Goal: Information Seeking & Learning: Compare options

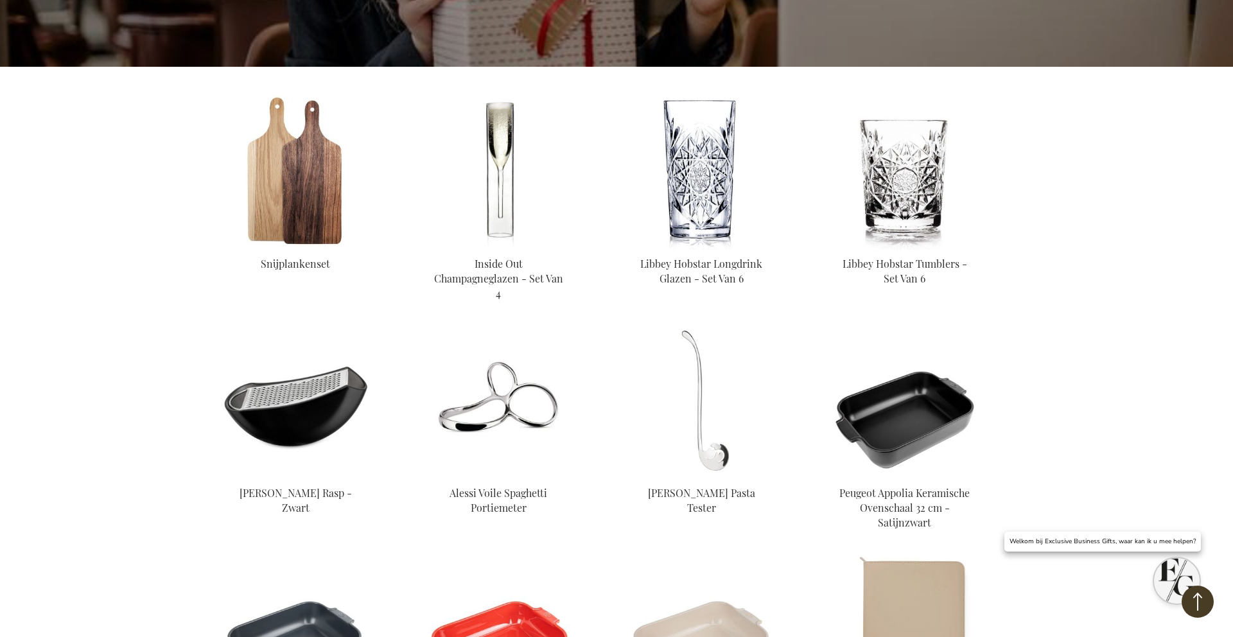
scroll to position [429, 0]
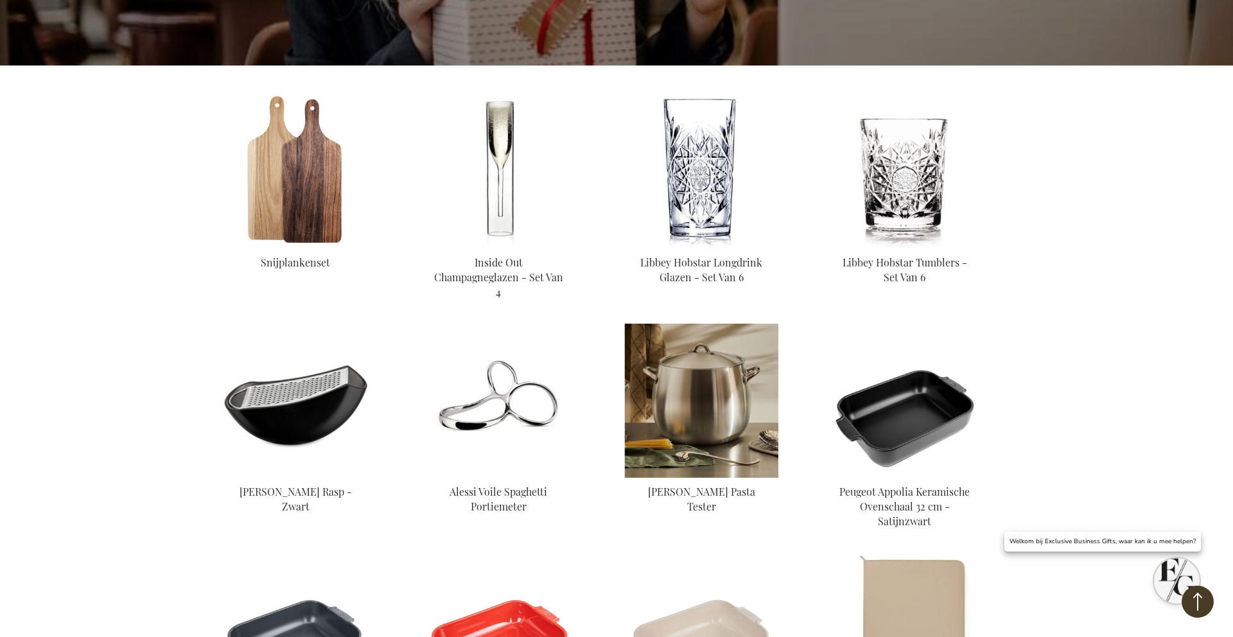
click at [677, 419] on img at bounding box center [701, 401] width 154 height 154
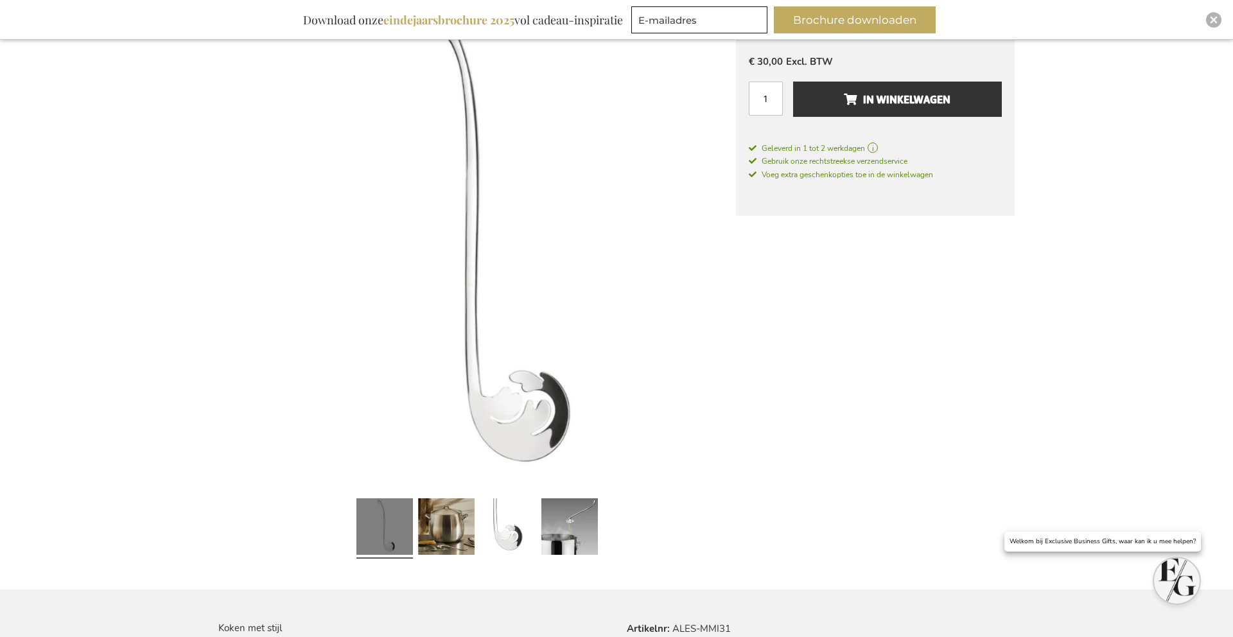
scroll to position [243, 0]
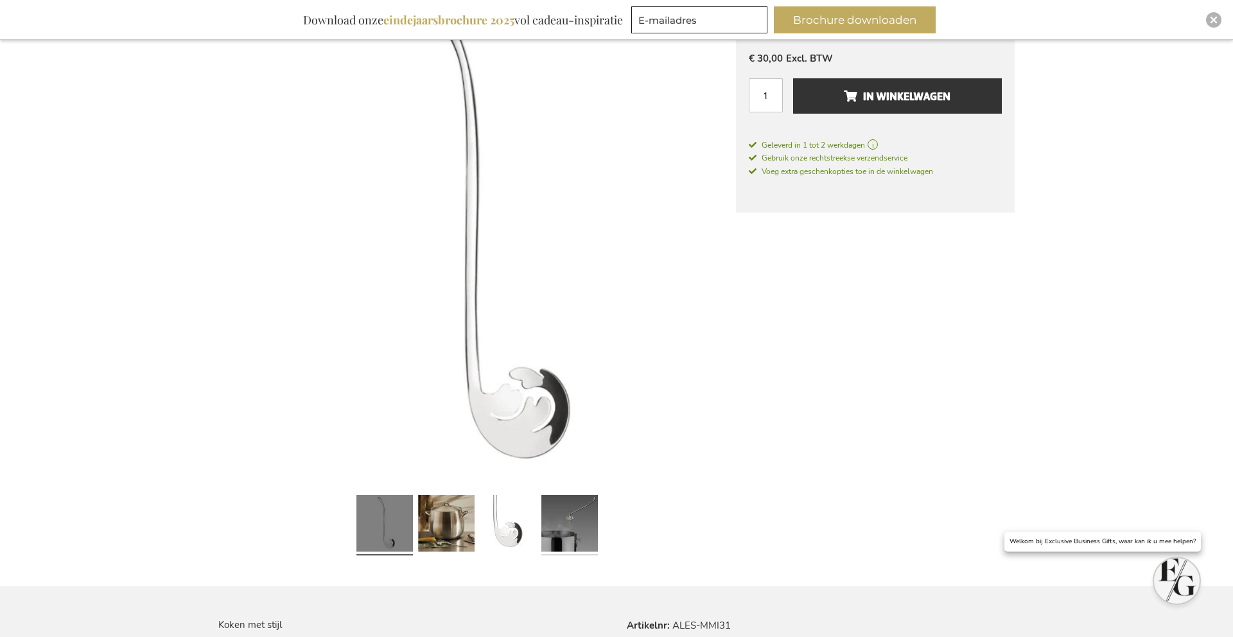
click at [561, 509] on link at bounding box center [569, 525] width 57 height 71
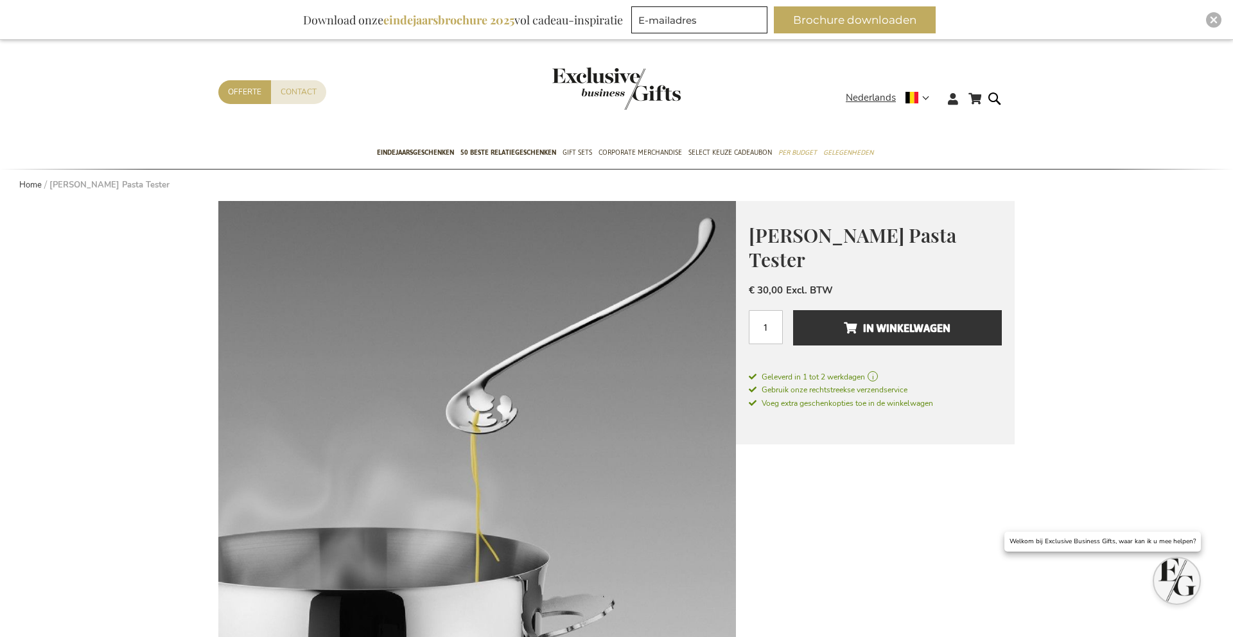
scroll to position [0, 0]
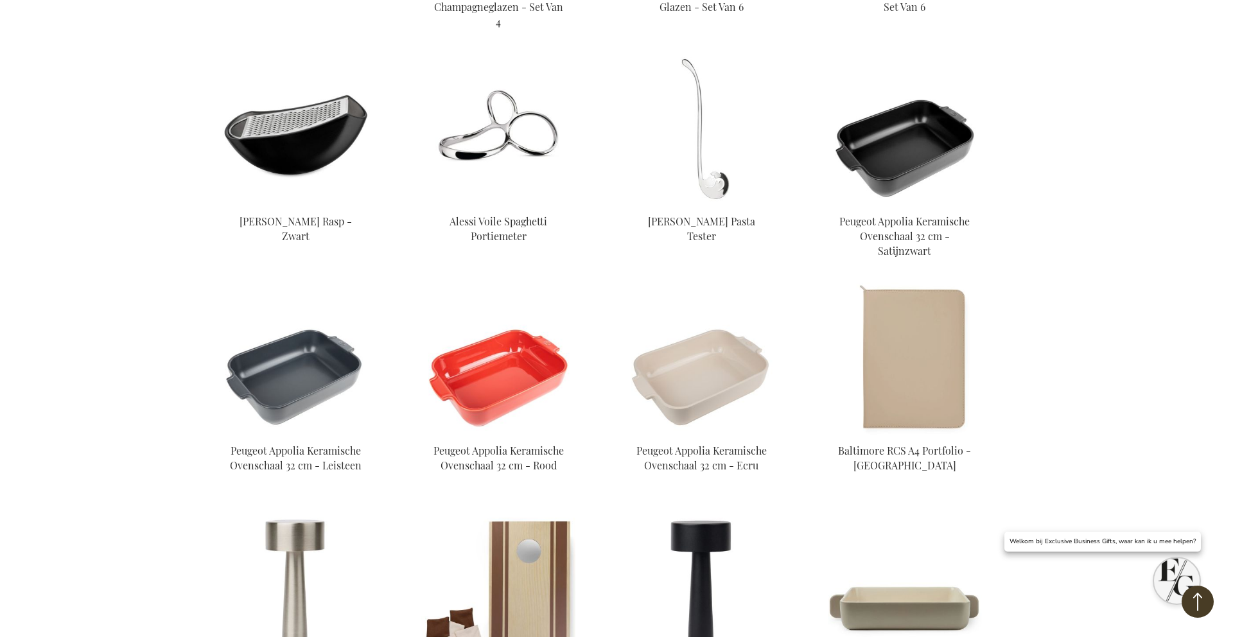
scroll to position [719, 0]
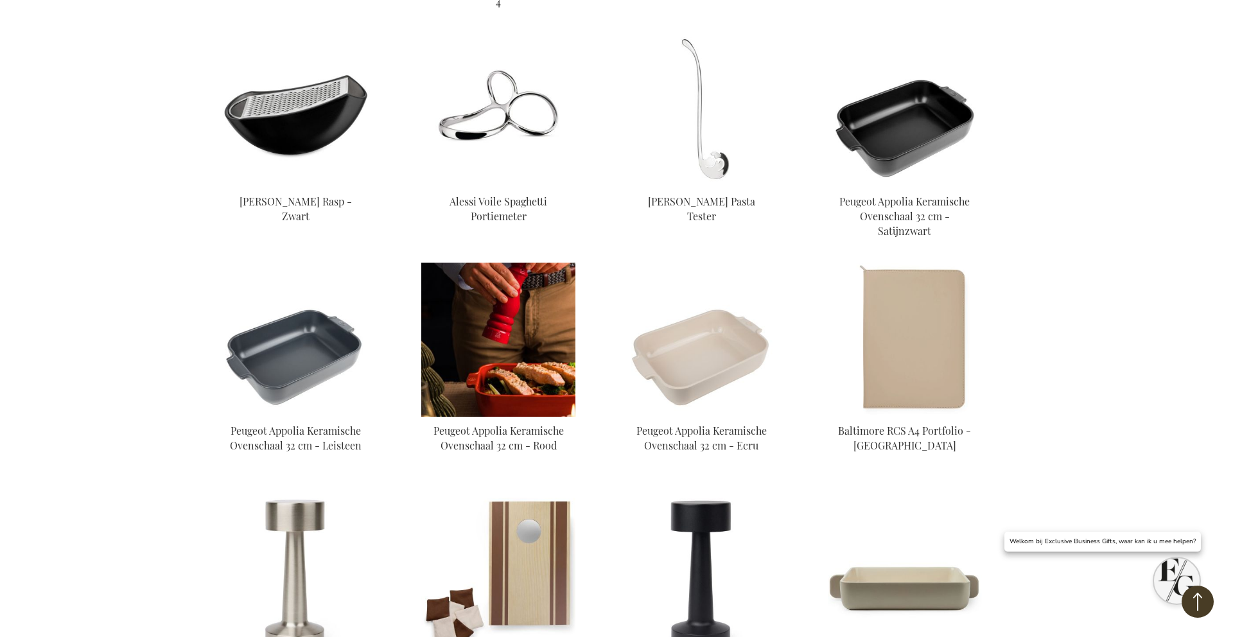
click at [496, 381] on img at bounding box center [498, 340] width 154 height 154
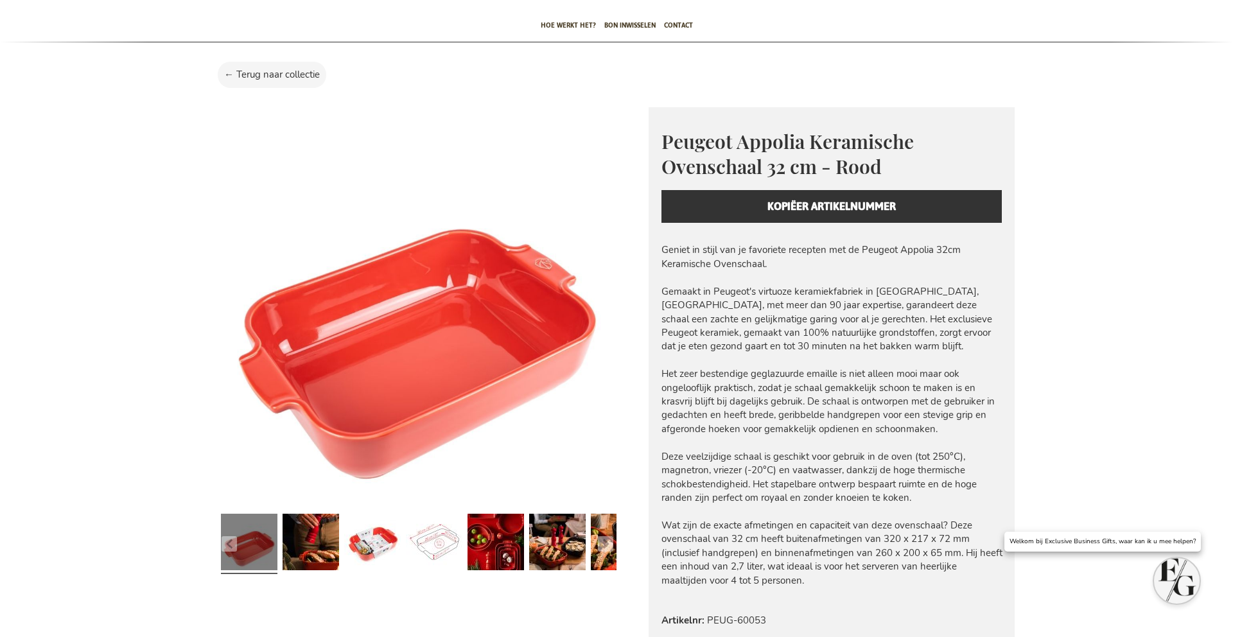
scroll to position [152, 0]
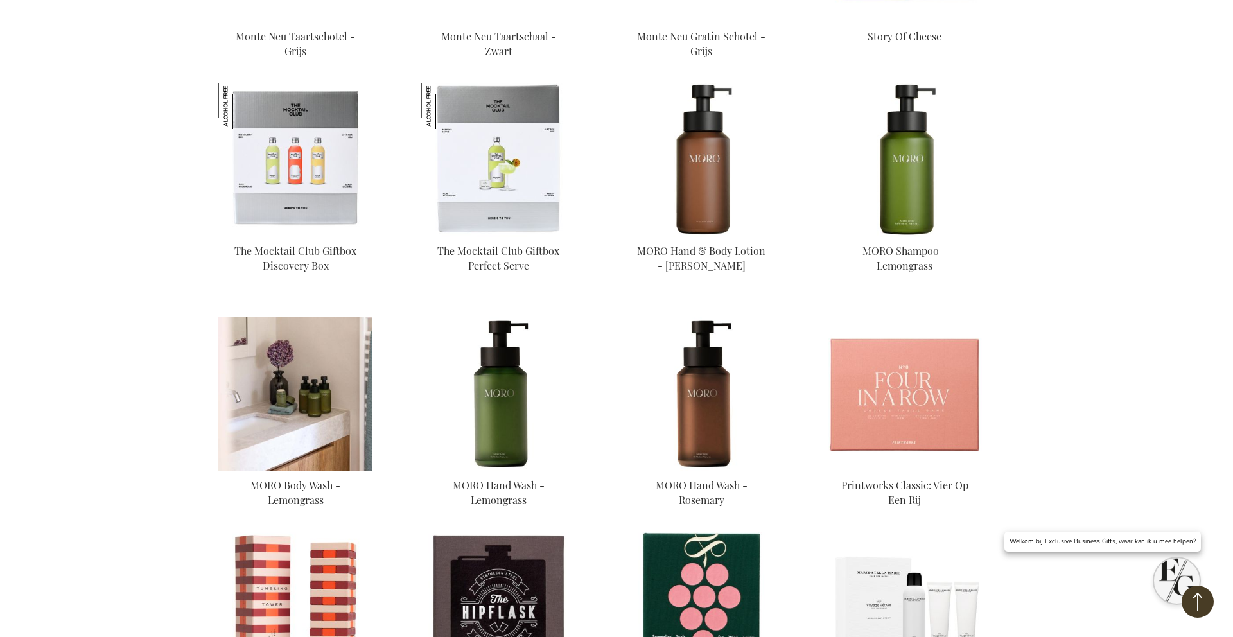
scroll to position [1569, 0]
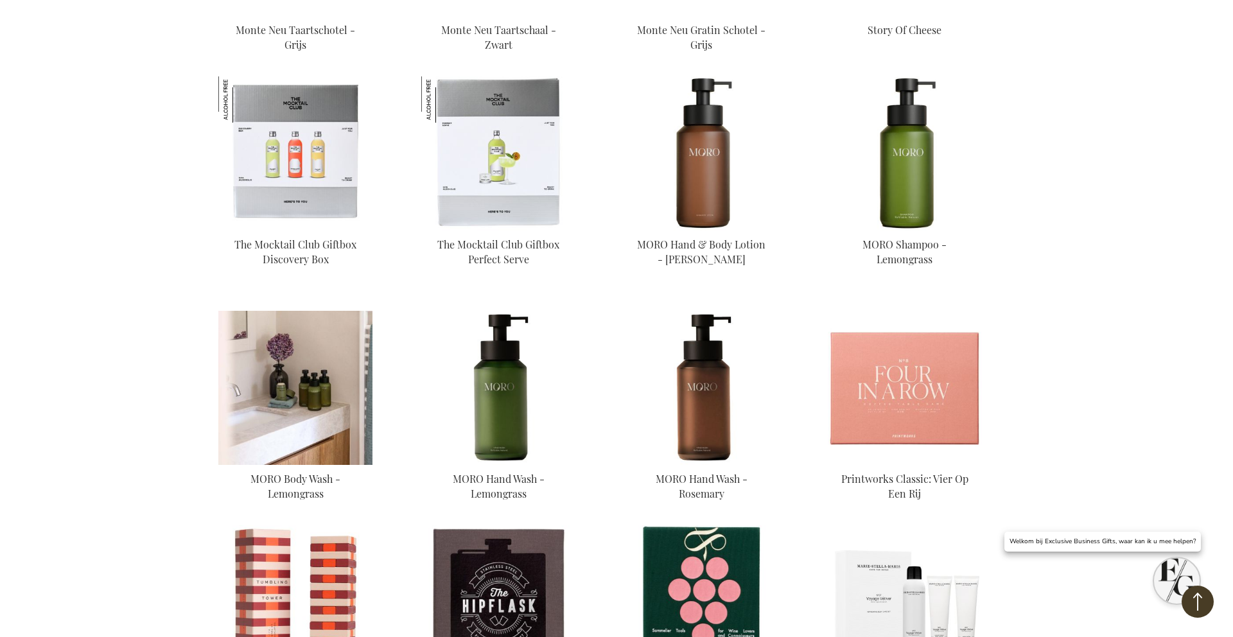
click at [302, 448] on img at bounding box center [295, 388] width 154 height 154
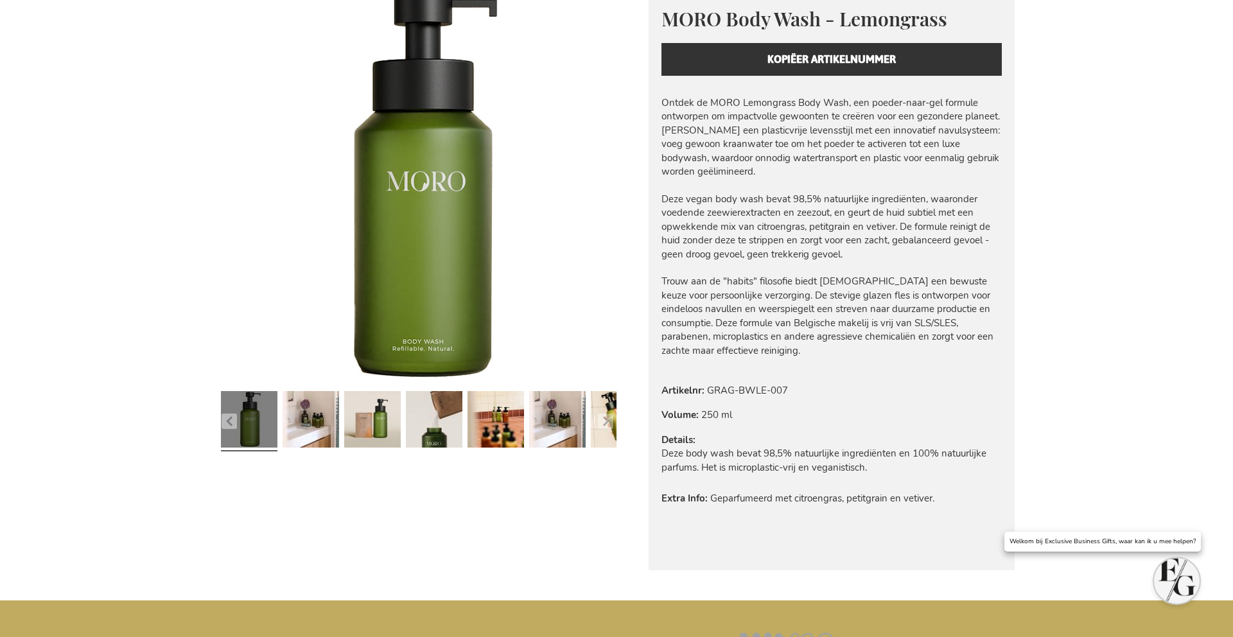
scroll to position [243, 0]
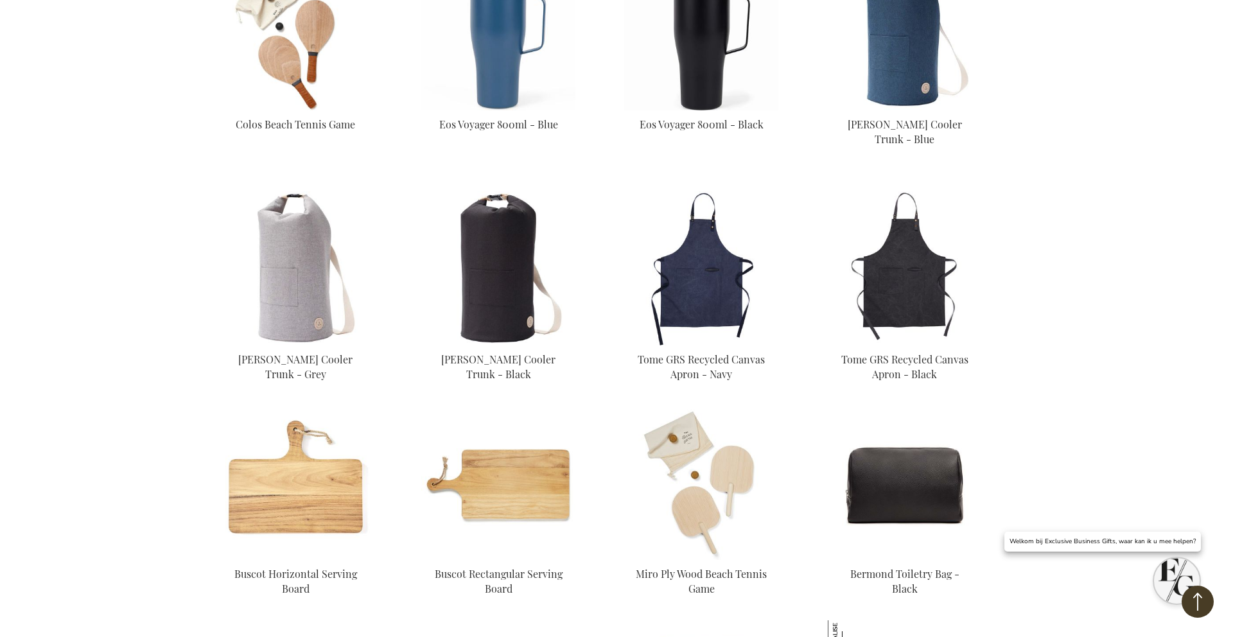
scroll to position [2466, 0]
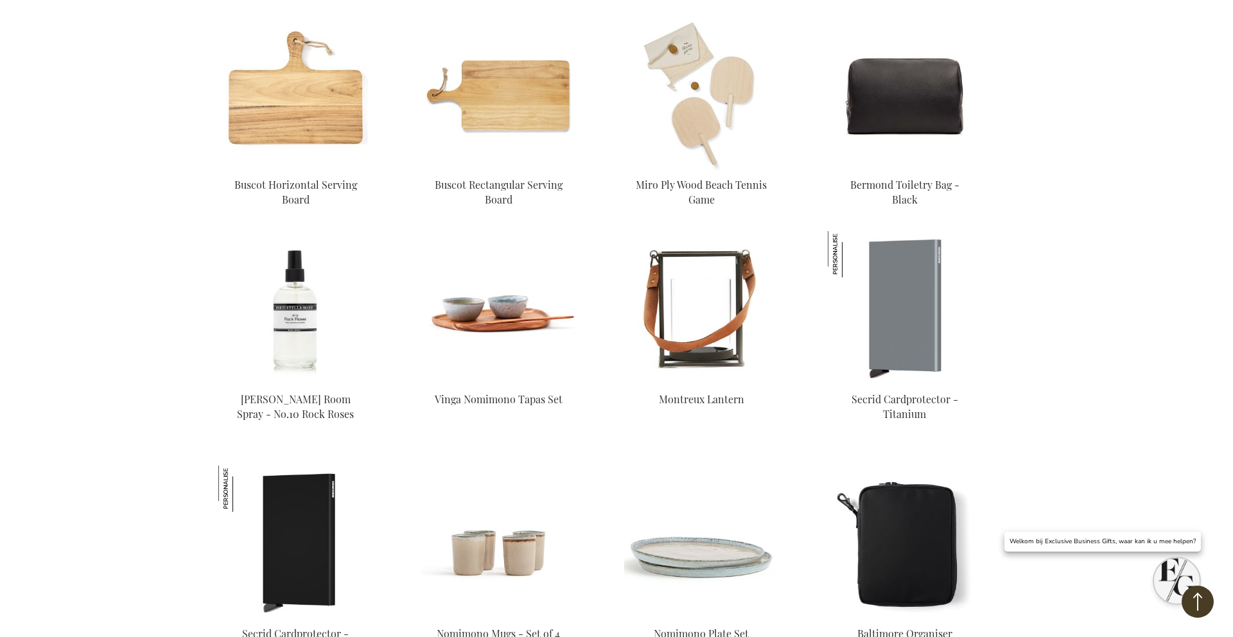
scroll to position [2852, 0]
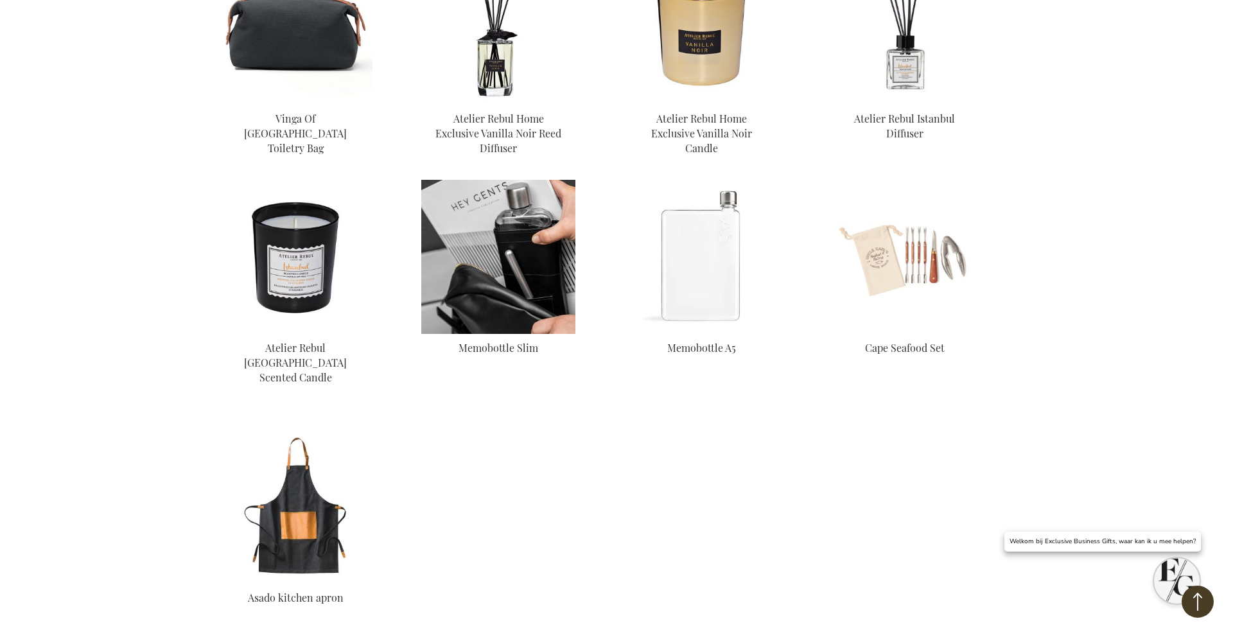
scroll to position [3608, 0]
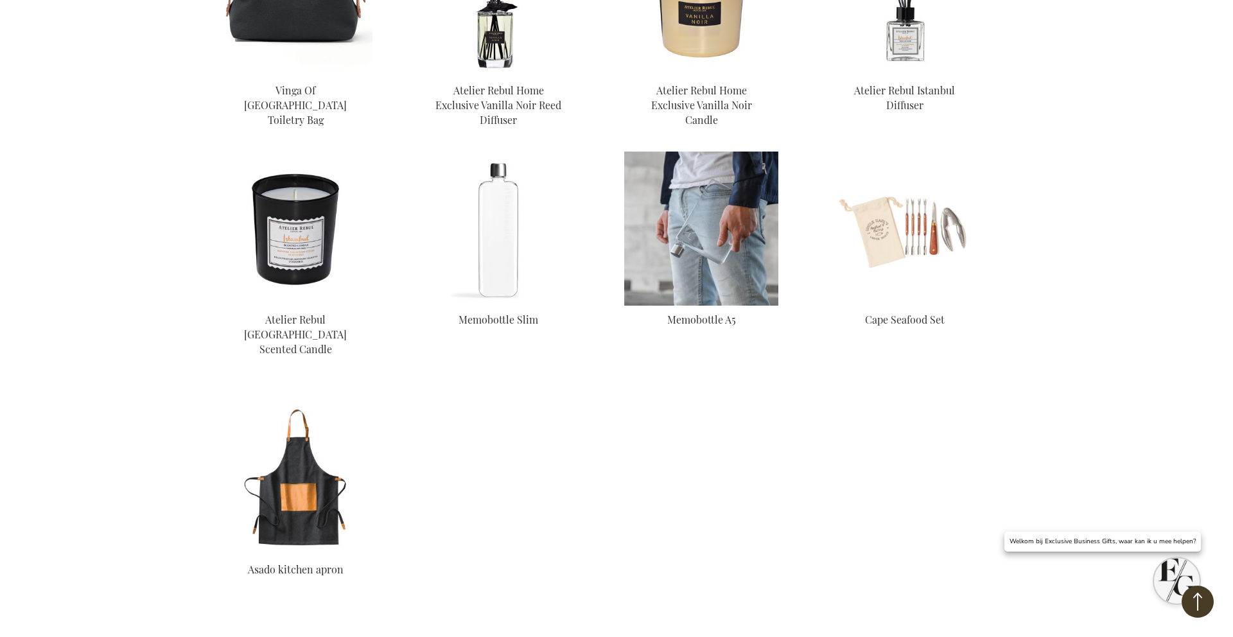
click at [691, 178] on img at bounding box center [701, 229] width 154 height 154
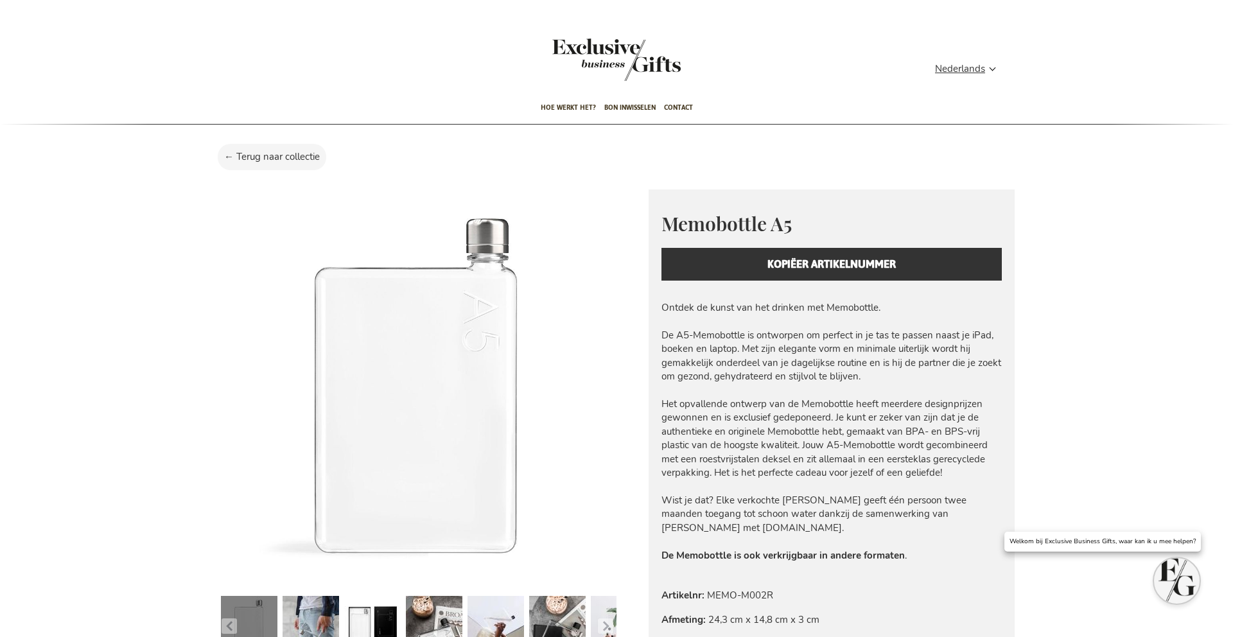
click at [780, 263] on div "Memobottle A5 Memobottle is a creative initiative from Australia. Memobottle’s …" at bounding box center [831, 245] width 366 height 112
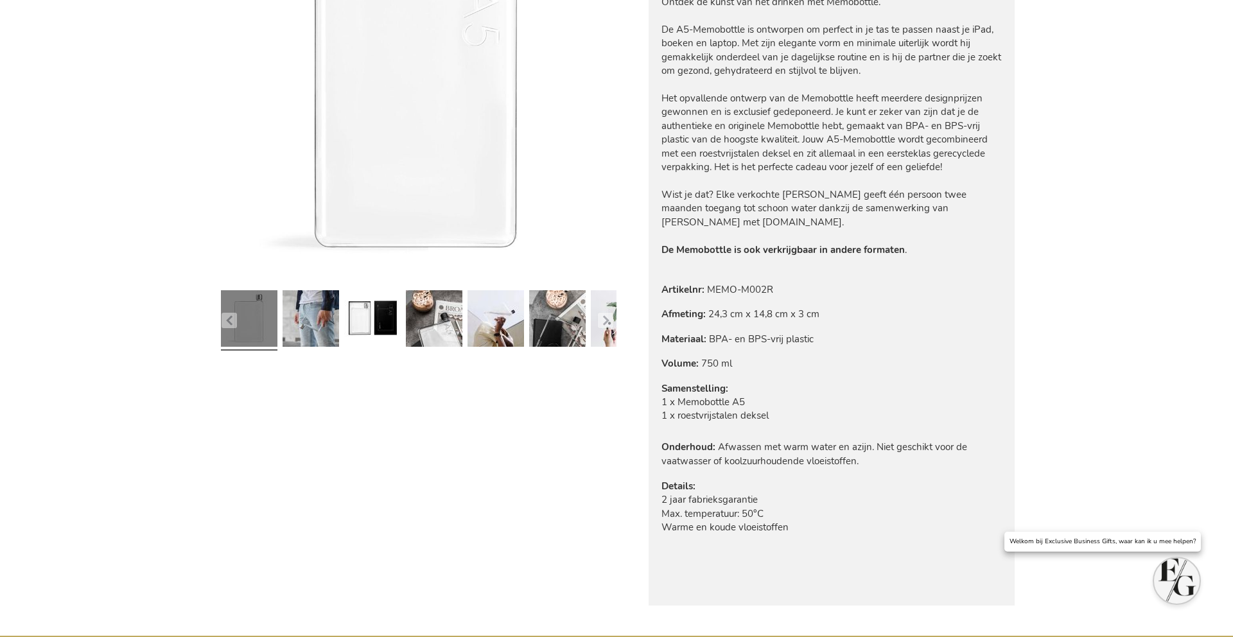
scroll to position [379, 0]
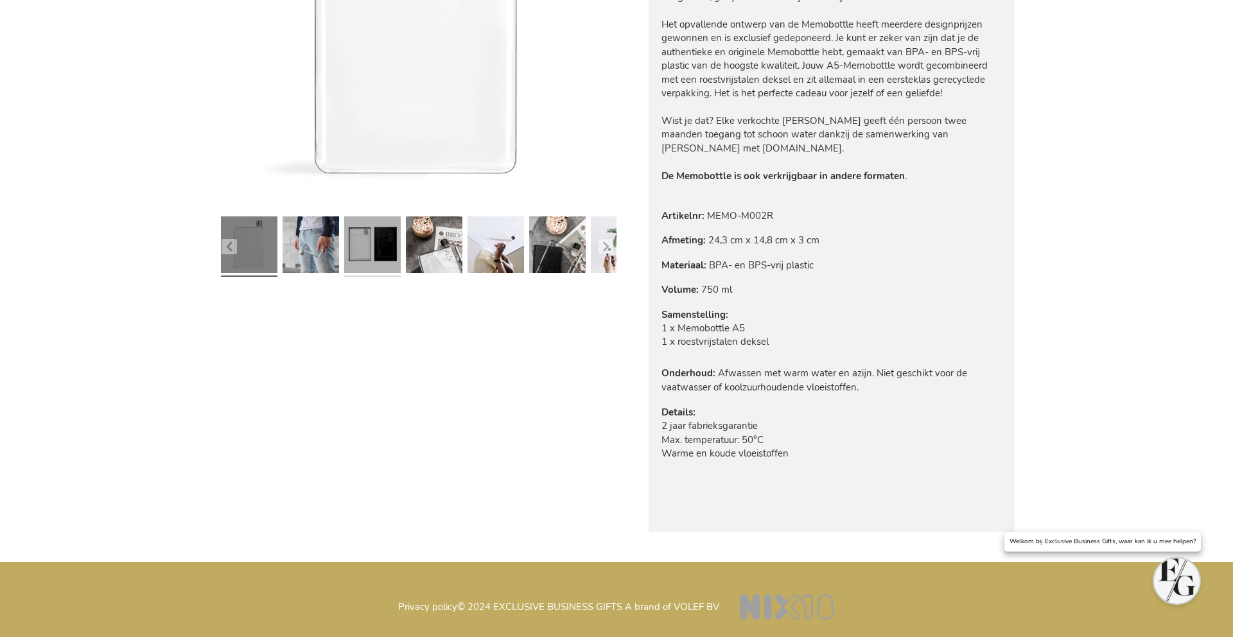
click at [376, 239] on link at bounding box center [372, 246] width 57 height 71
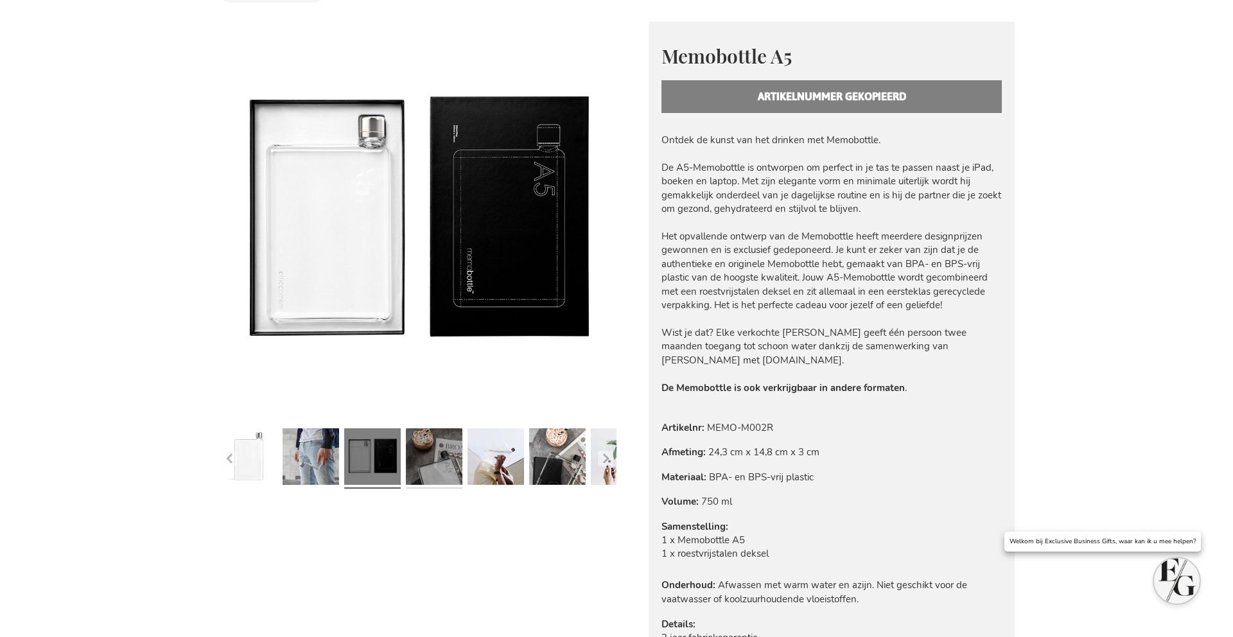
scroll to position [156, 0]
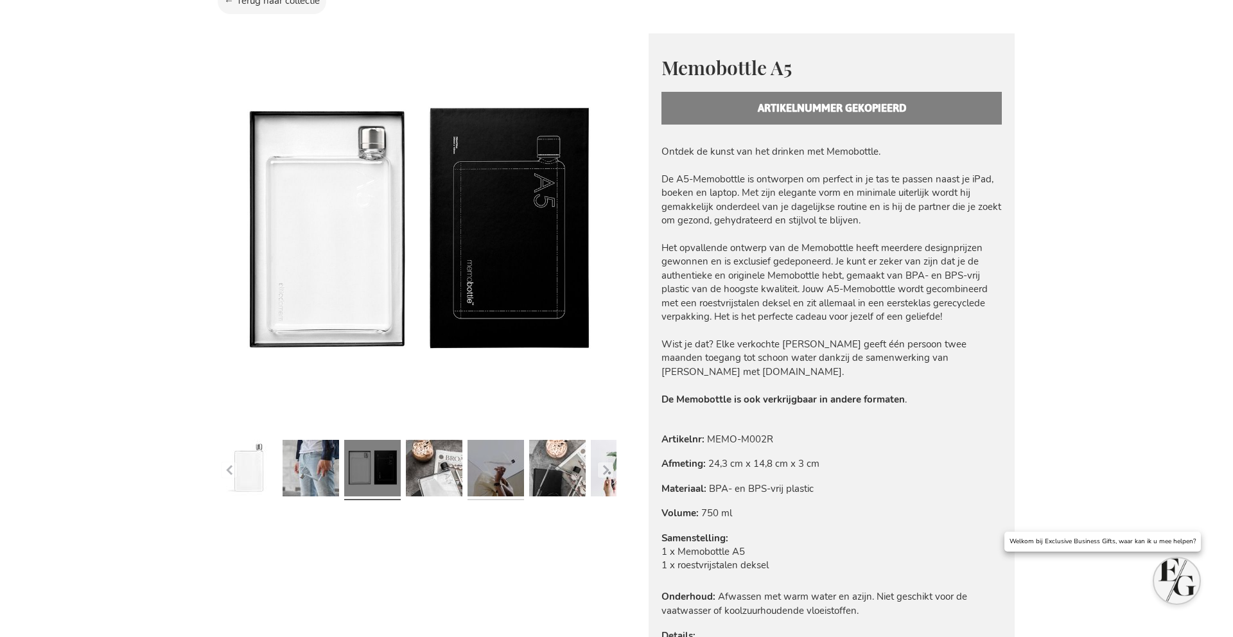
drag, startPoint x: 494, startPoint y: 482, endPoint x: 543, endPoint y: 473, distance: 49.6
click at [494, 482] on link at bounding box center [495, 470] width 57 height 71
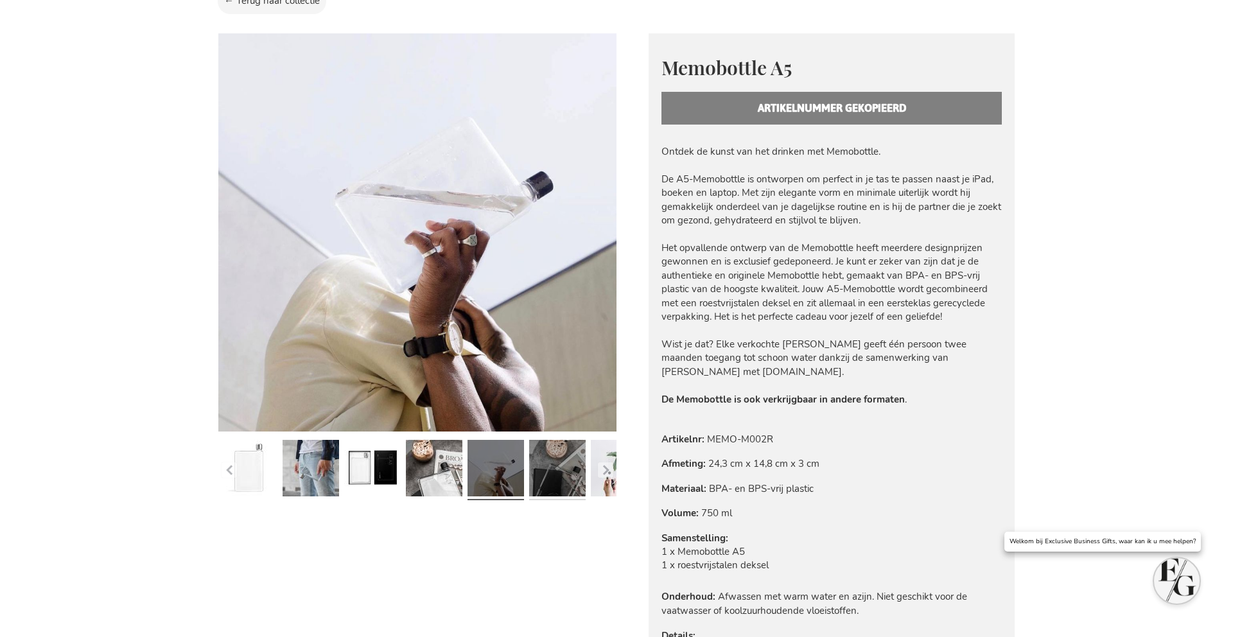
click at [548, 472] on link at bounding box center [557, 470] width 57 height 71
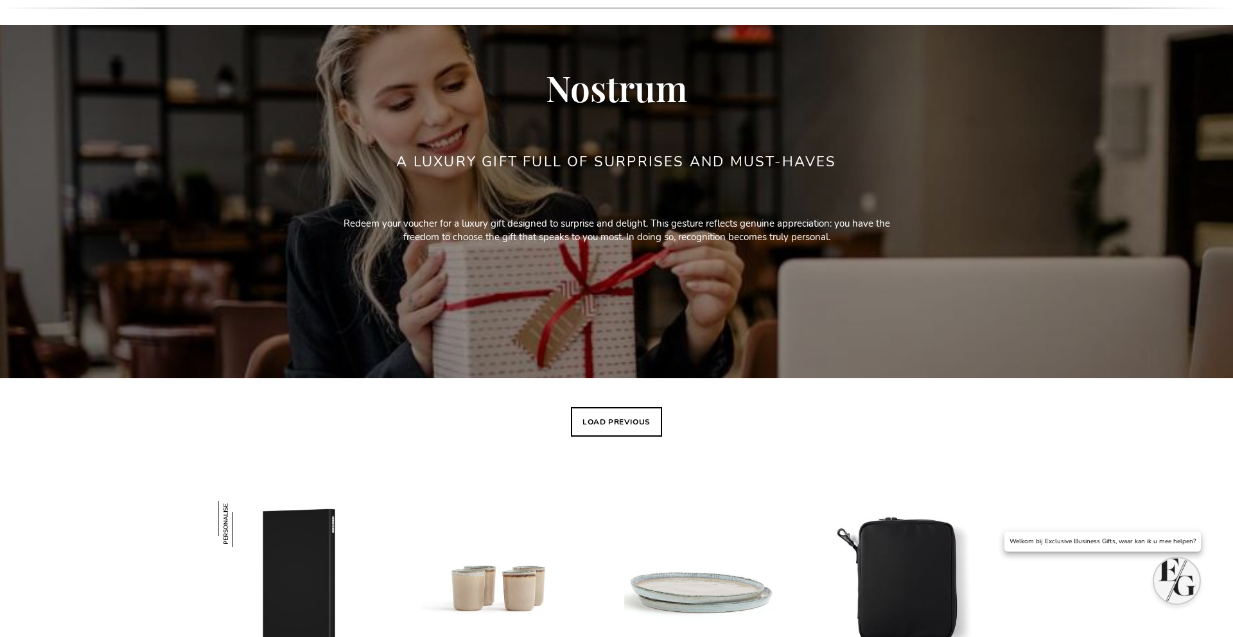
scroll to position [144, 0]
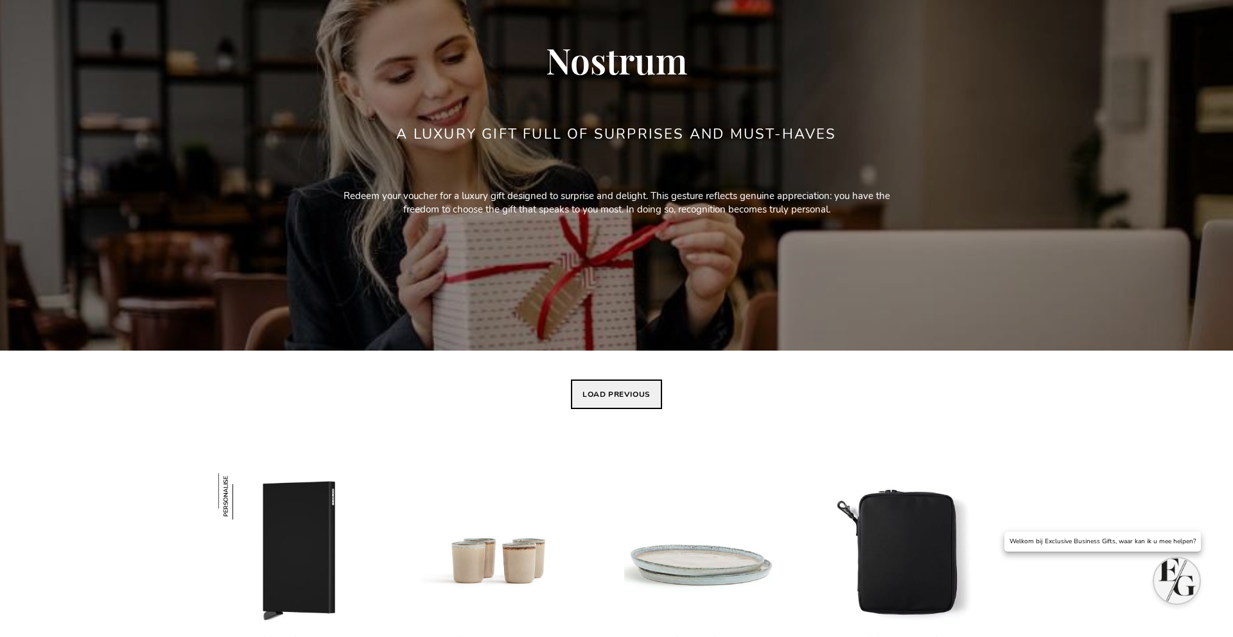
click at [622, 397] on button "Load previous" at bounding box center [616, 394] width 91 height 30
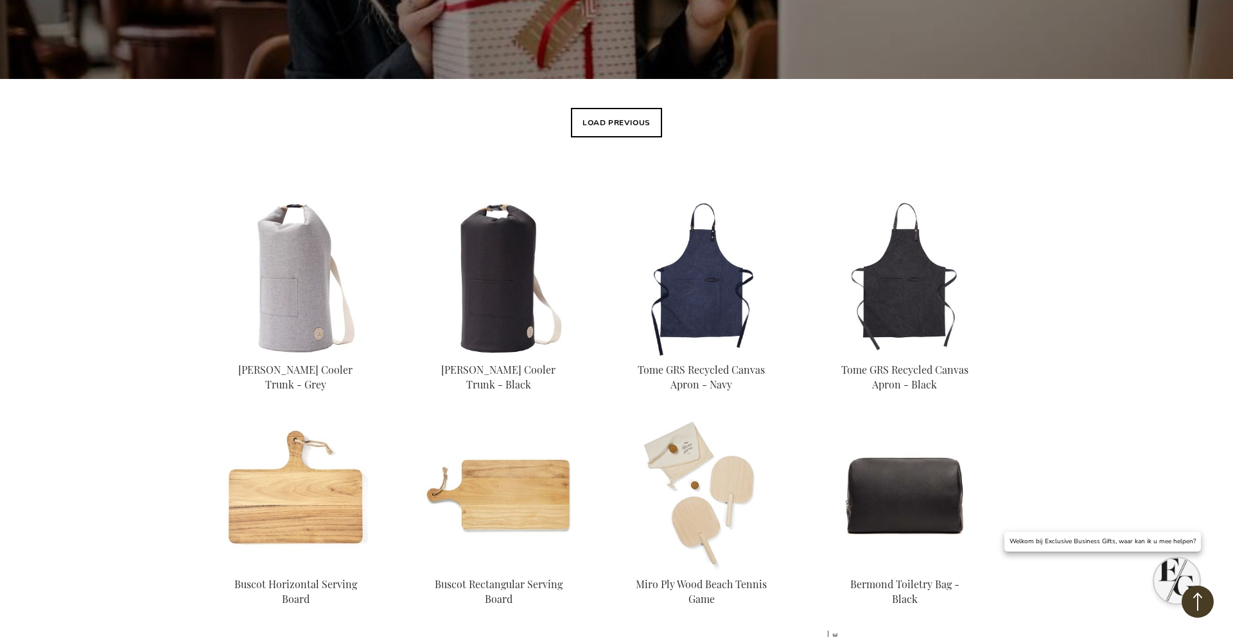
scroll to position [406, 0]
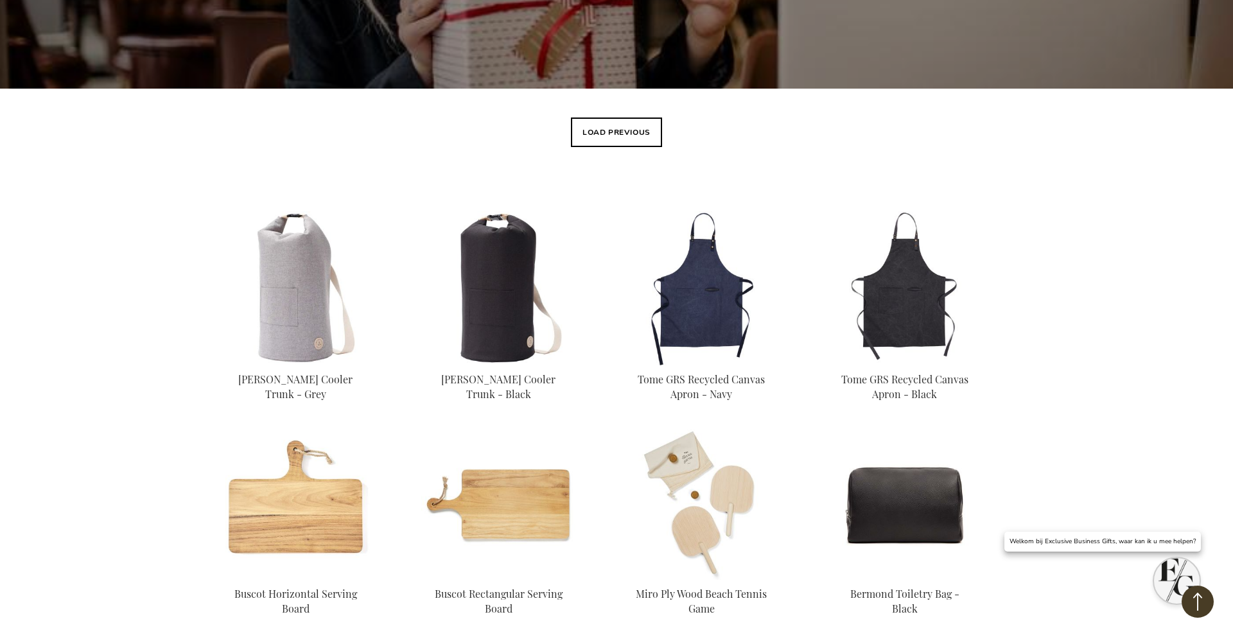
click at [605, 125] on button "Load previous" at bounding box center [616, 132] width 91 height 30
drag, startPoint x: 622, startPoint y: 397, endPoint x: 608, endPoint y: 135, distance: 262.9
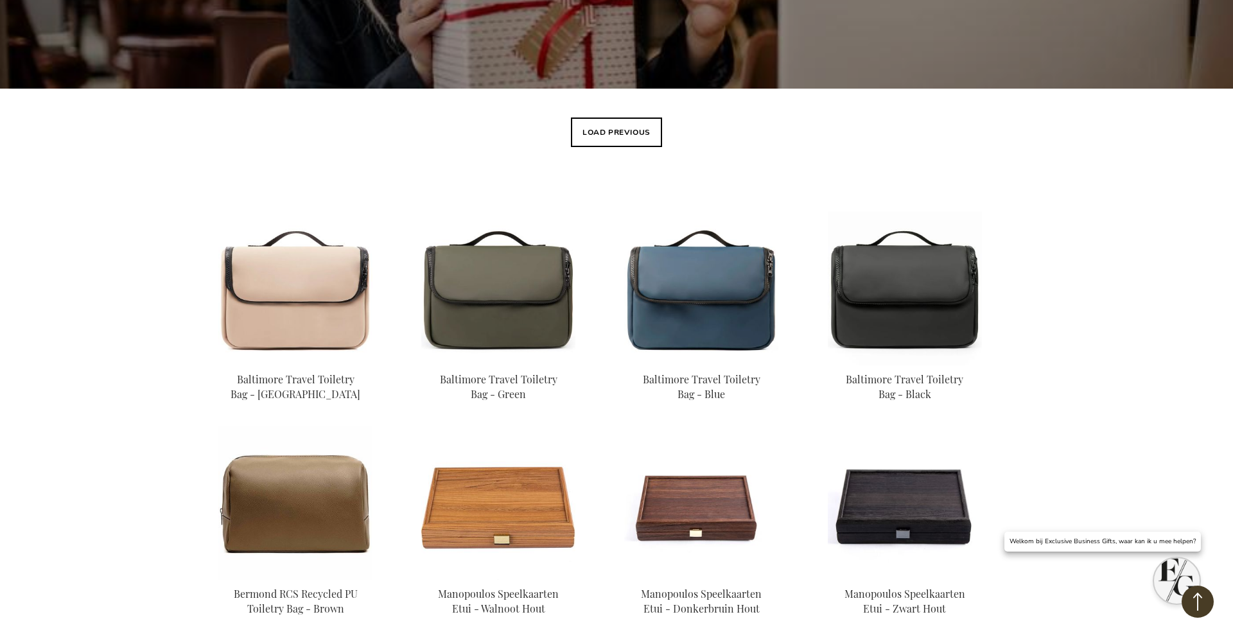
click at [606, 140] on button "Load previous" at bounding box center [616, 132] width 91 height 30
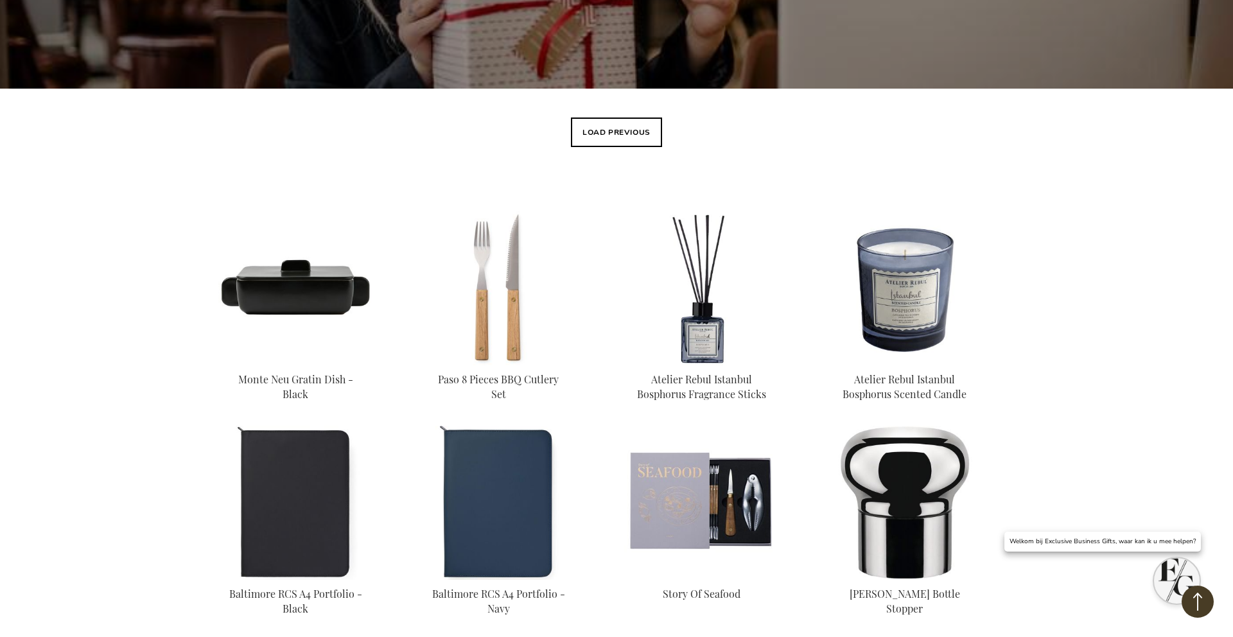
click at [606, 140] on button "Load previous" at bounding box center [616, 132] width 91 height 30
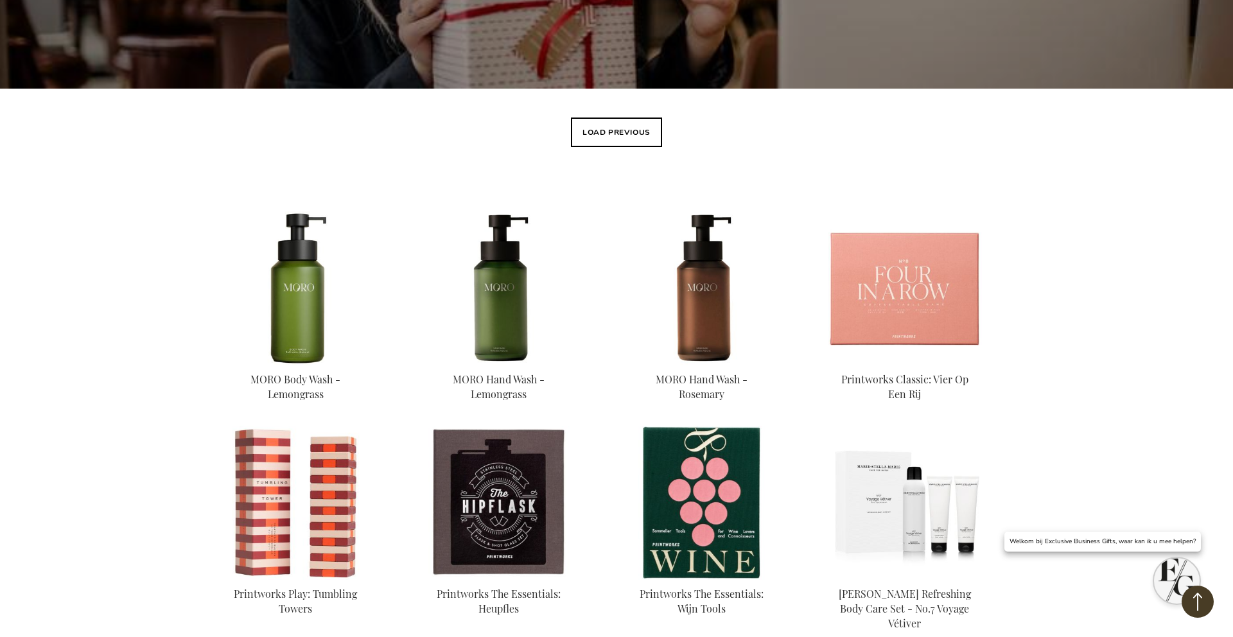
click at [606, 140] on button "Load previous" at bounding box center [616, 132] width 91 height 30
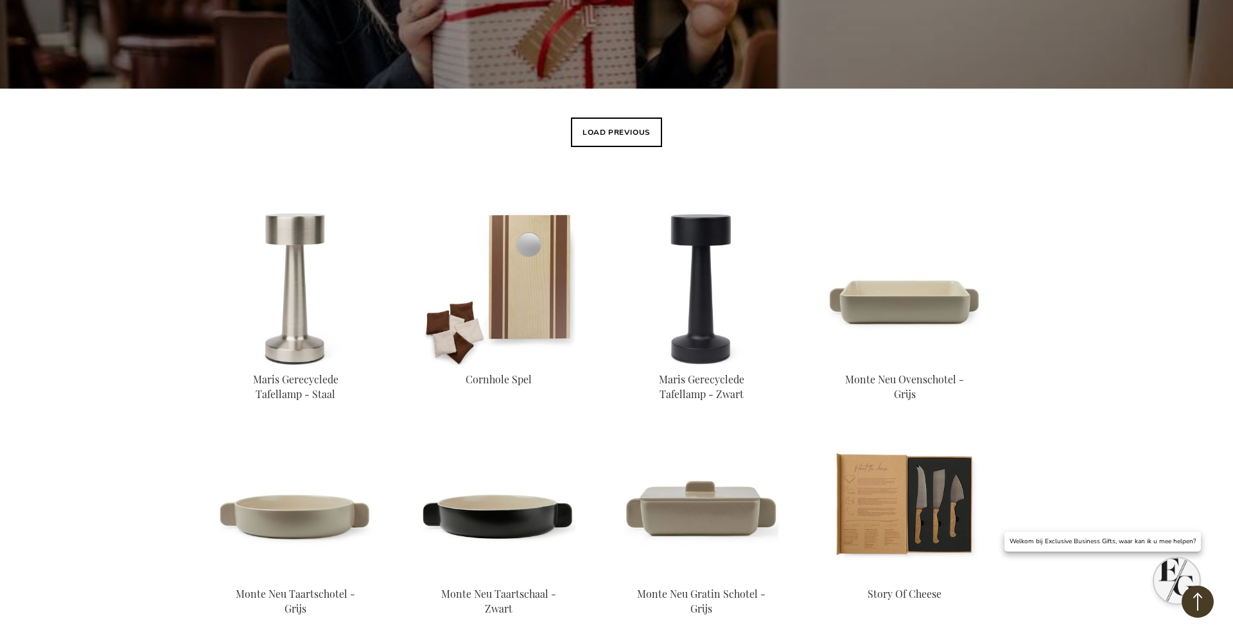
click at [606, 140] on button "Load previous" at bounding box center [616, 132] width 91 height 30
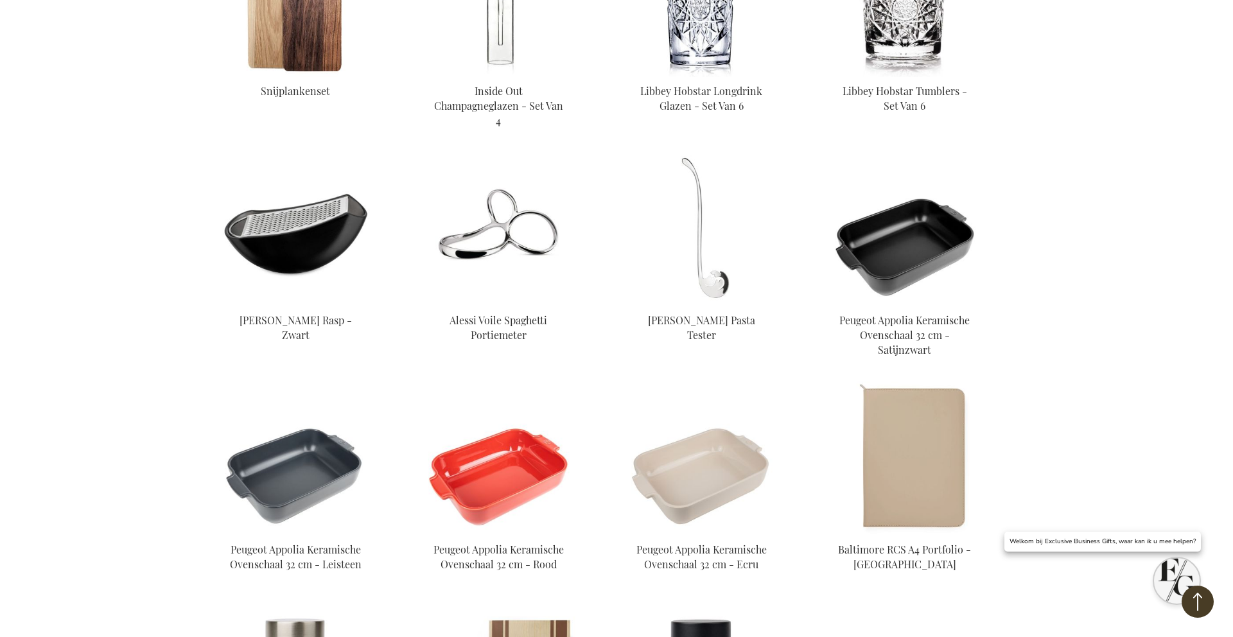
scroll to position [602, 0]
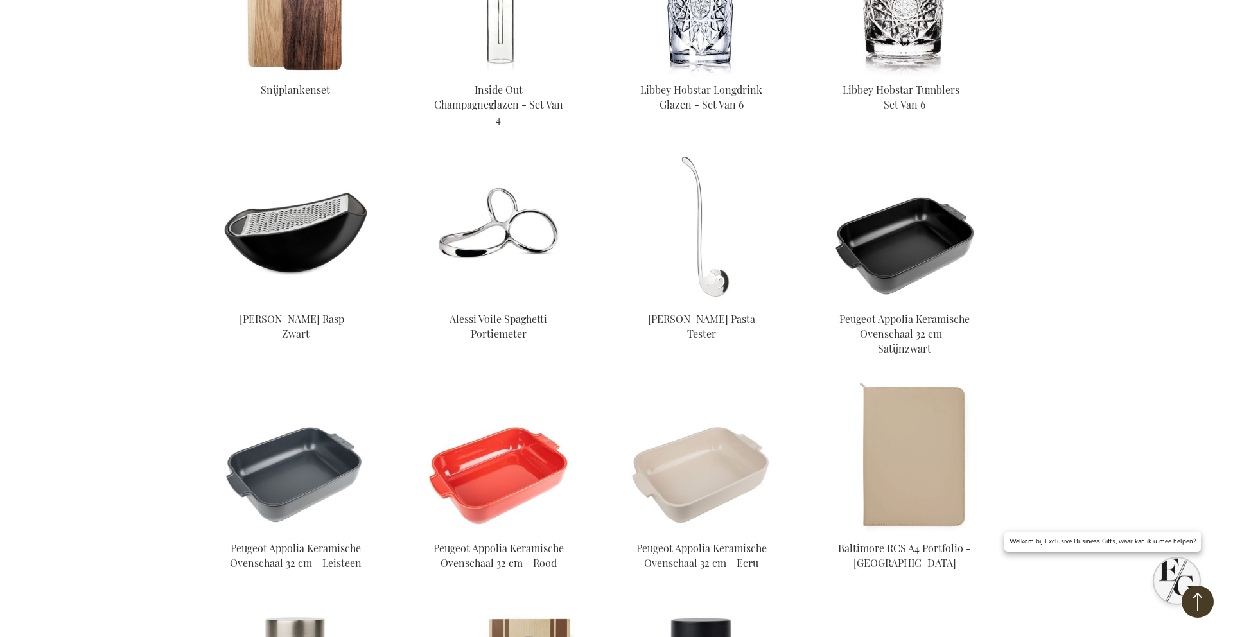
drag, startPoint x: 608, startPoint y: 135, endPoint x: 1088, endPoint y: 300, distance: 507.4
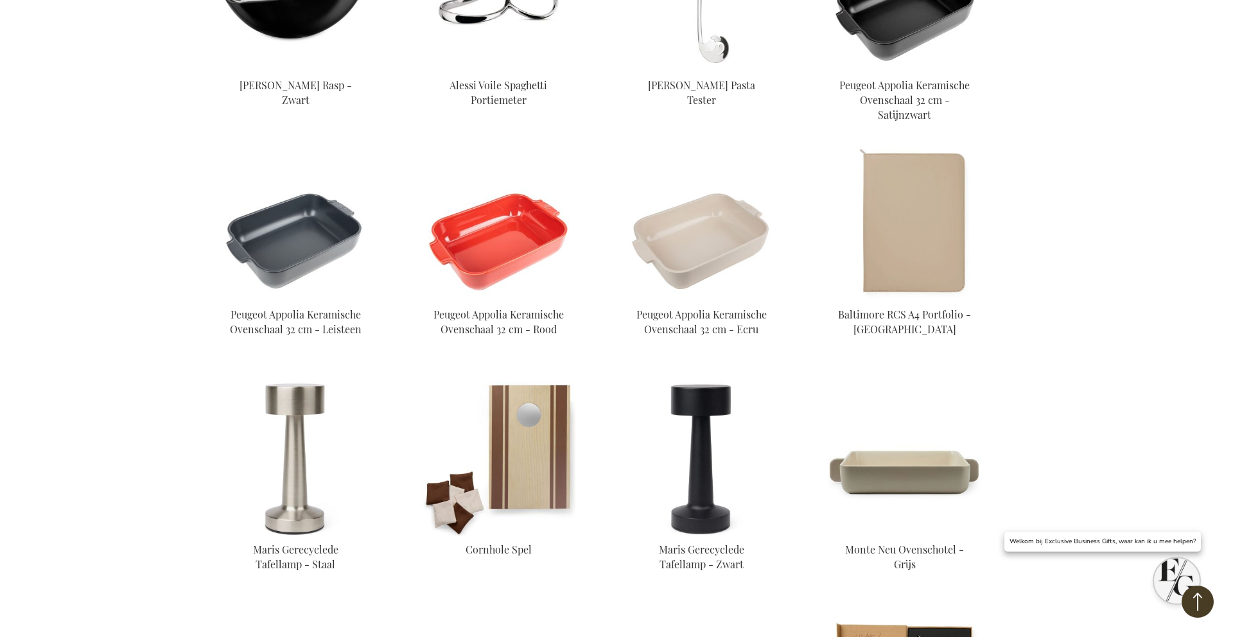
scroll to position [887, 0]
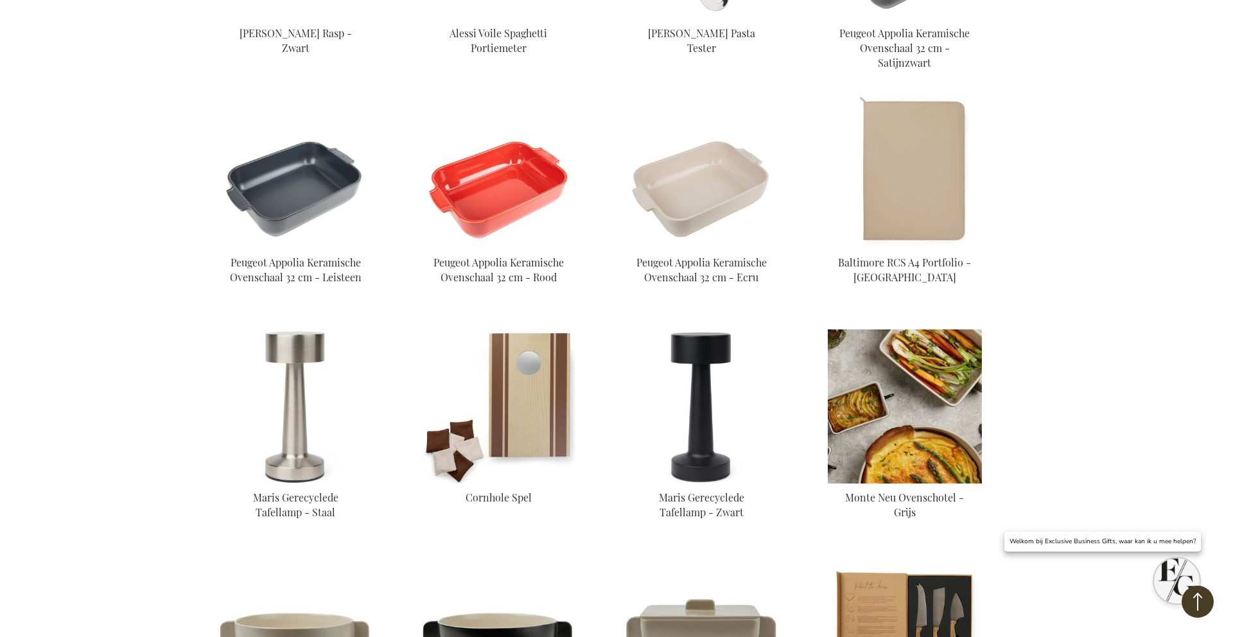
drag, startPoint x: 1088, startPoint y: 300, endPoint x: 903, endPoint y: 414, distance: 217.0
click at [903, 414] on div "Monte Neu Ovenschotel - Grijs € 49,90 Excl. BTW In Winkelwagen" at bounding box center [905, 424] width 154 height 191
click at [923, 406] on img at bounding box center [905, 406] width 154 height 154
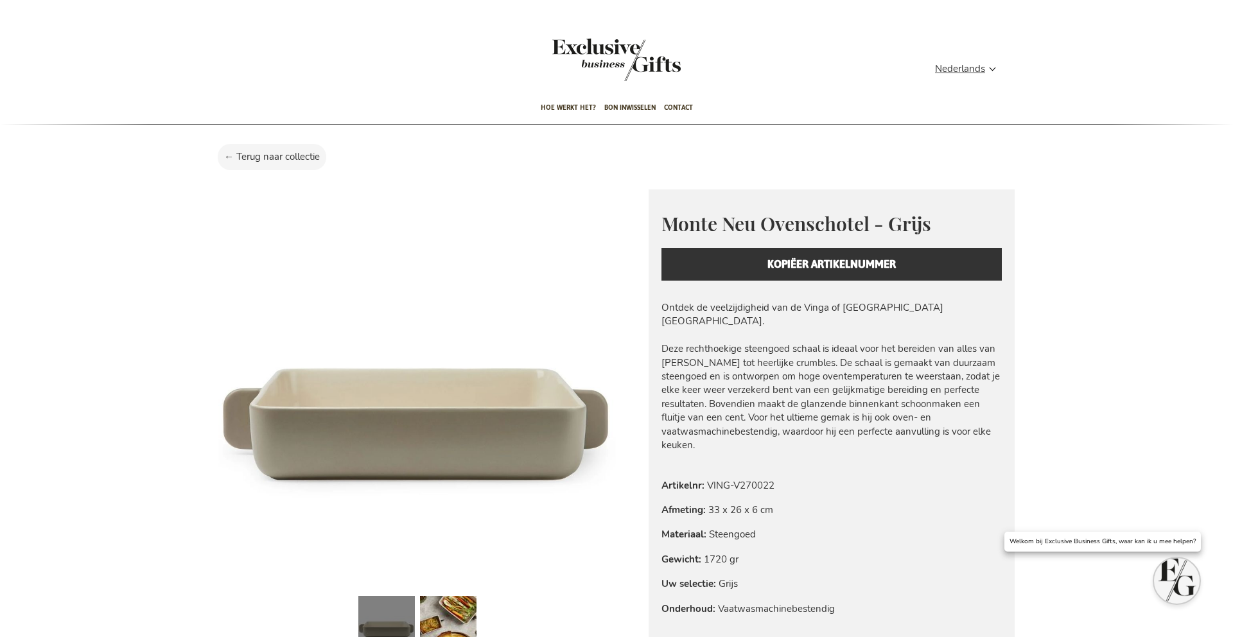
scroll to position [135, 0]
